Goal: Task Accomplishment & Management: Use online tool/utility

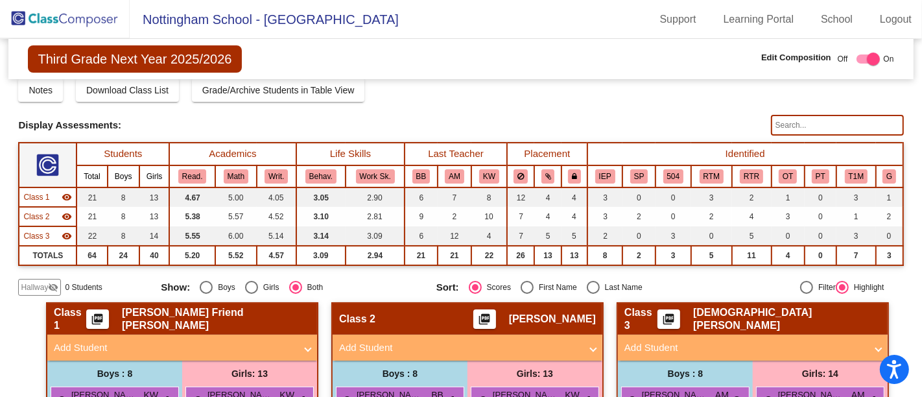
scroll to position [68, 0]
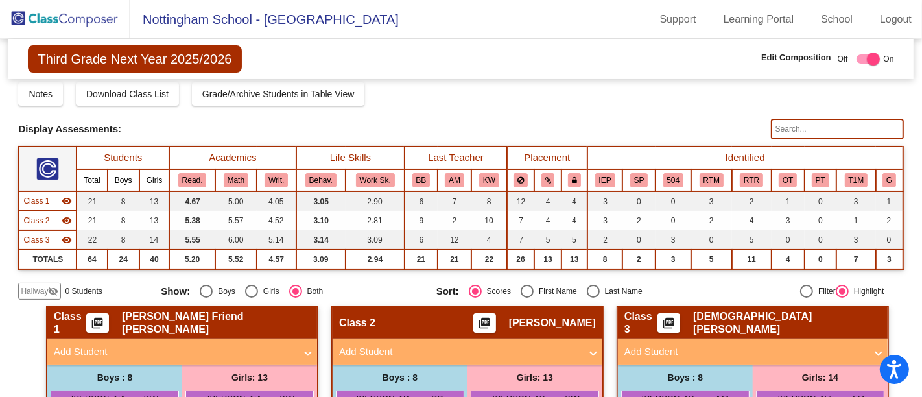
click at [99, 27] on img at bounding box center [65, 19] width 130 height 38
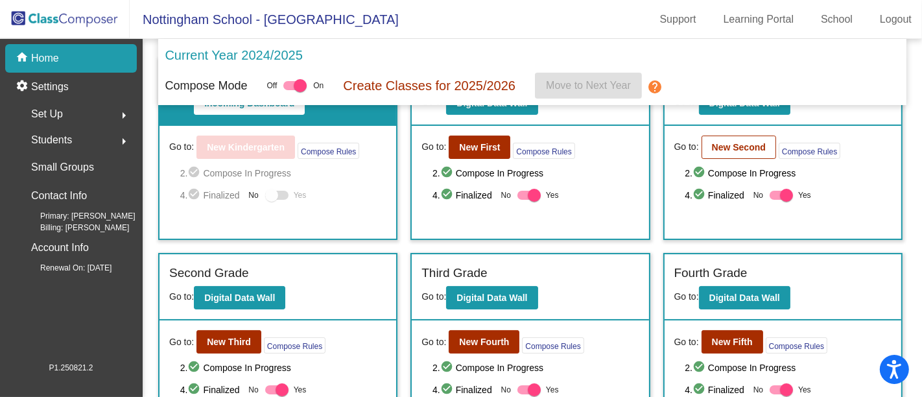
scroll to position [11, 0]
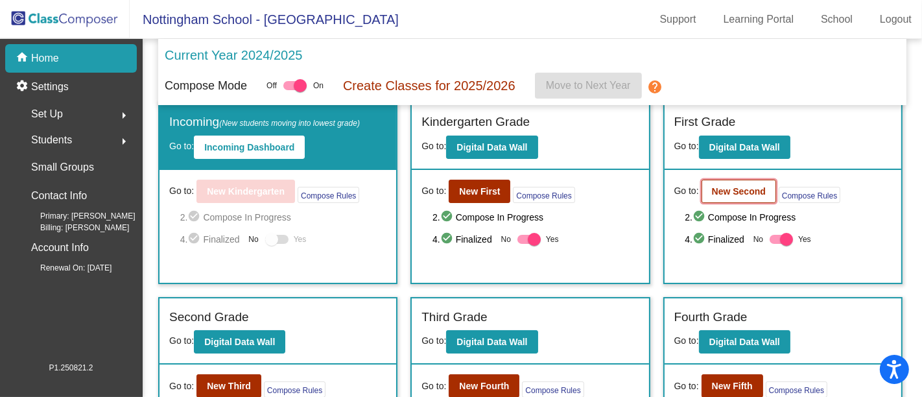
click at [727, 191] on b "New Second" at bounding box center [739, 191] width 54 height 10
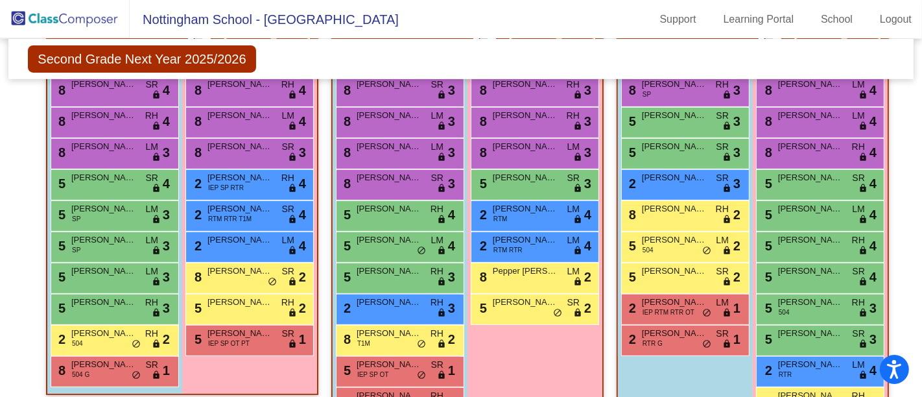
scroll to position [354, 0]
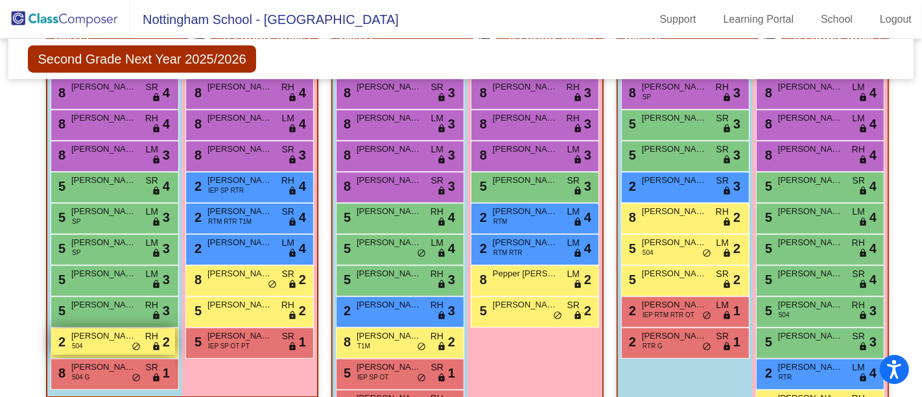
click at [78, 341] on span "504" at bounding box center [77, 346] width 11 height 10
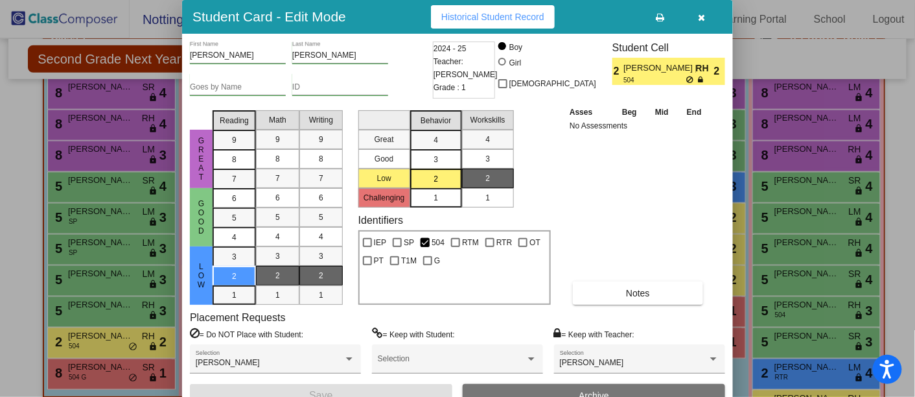
click at [707, 21] on button "button" at bounding box center [701, 16] width 41 height 23
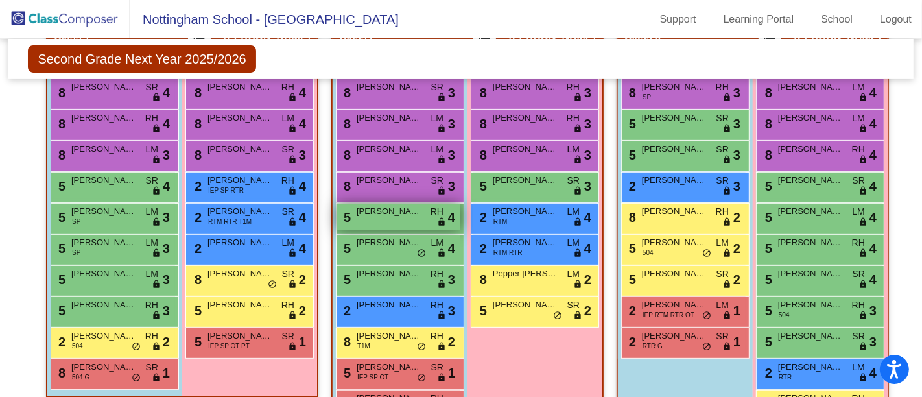
scroll to position [394, 0]
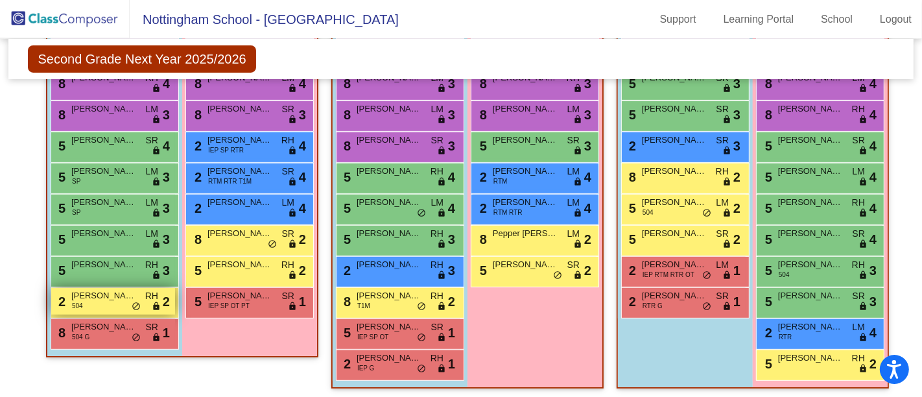
click at [112, 304] on div "2 Jackson Bergeron 504 RH lock do_not_disturb_alt 2" at bounding box center [113, 301] width 124 height 27
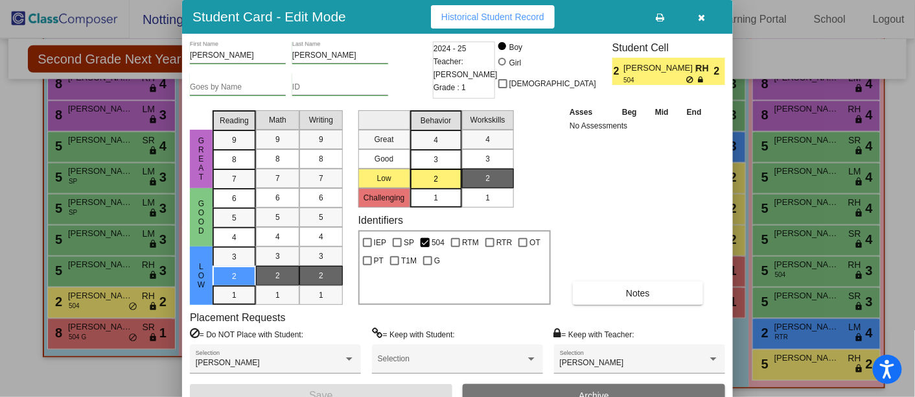
click at [704, 21] on icon "button" at bounding box center [702, 17] width 7 height 9
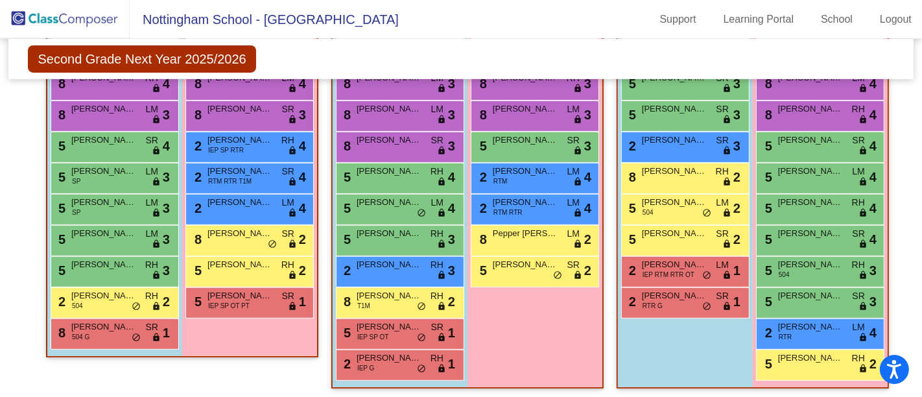
click at [20, 265] on div "Hallway - Hallway Class picture_as_pdf Add Student First Name Last Name Student…" at bounding box center [460, 190] width 885 height 421
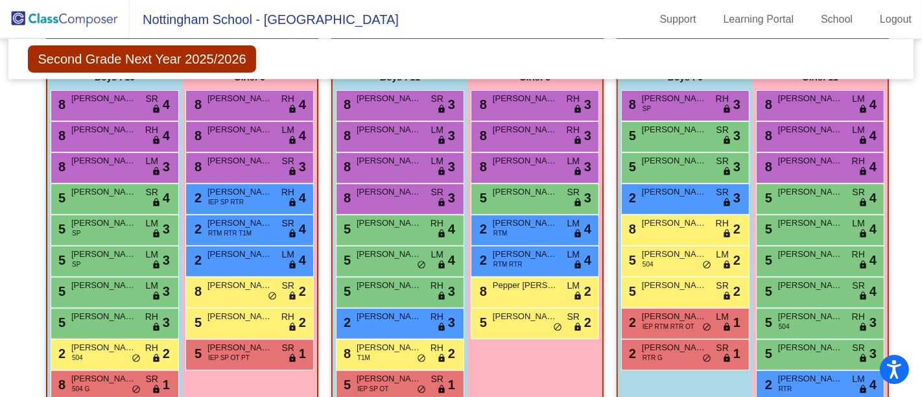
scroll to position [343, 0]
click at [16, 210] on mat-sidenav-content "Second Grade Next Year 2025/2026 Edit Composition Off On Incoming Digital Data …" at bounding box center [461, 218] width 922 height 358
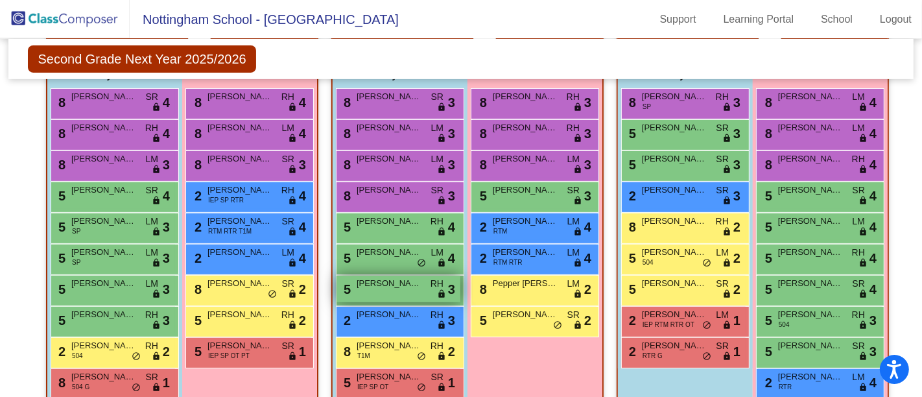
scroll to position [345, 0]
